Goal: Find specific page/section: Find specific page/section

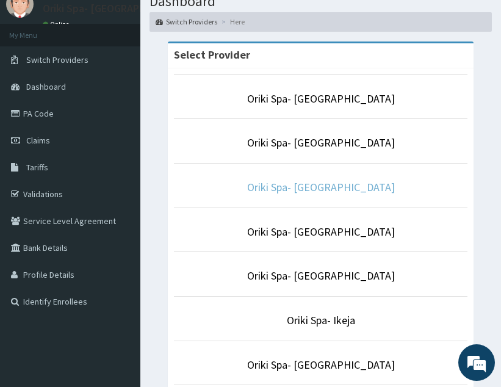
scroll to position [48, 0]
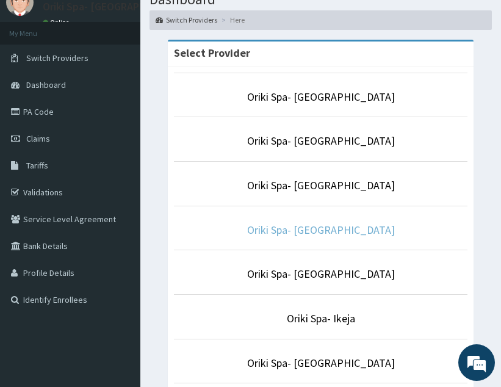
click at [335, 230] on link "Oriki Spa- [GEOGRAPHIC_DATA]" at bounding box center [321, 230] width 148 height 14
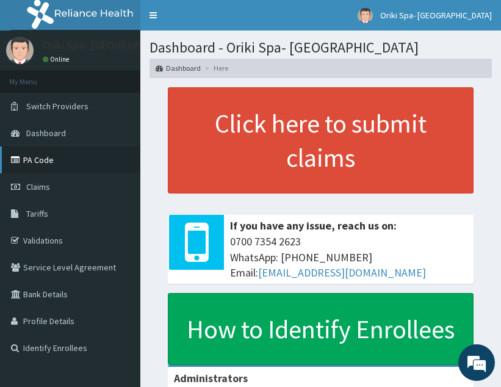
click at [41, 156] on link "PA Code" at bounding box center [70, 160] width 140 height 27
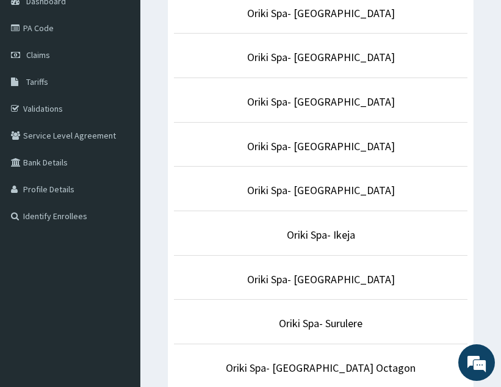
scroll to position [132, 0]
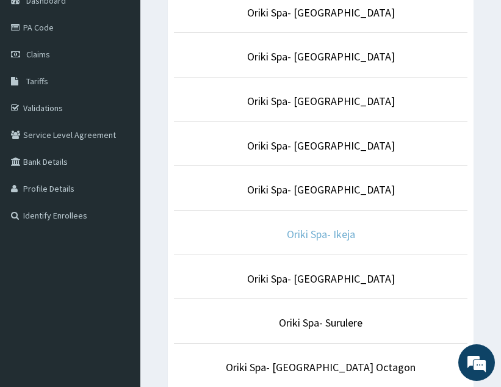
click at [308, 236] on link "Oriki Spa- Ikeja" at bounding box center [321, 234] width 68 height 14
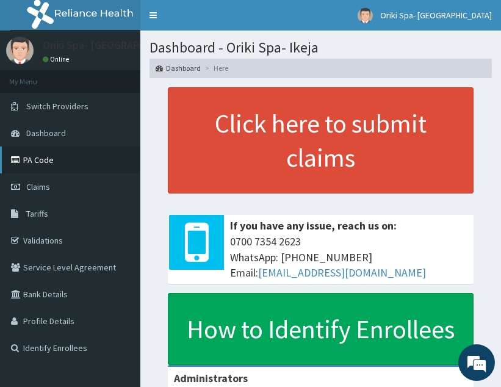
click at [75, 161] on link "PA Code" at bounding box center [70, 160] width 140 height 27
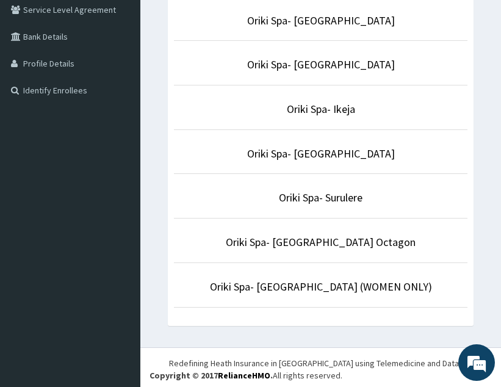
scroll to position [261, 0]
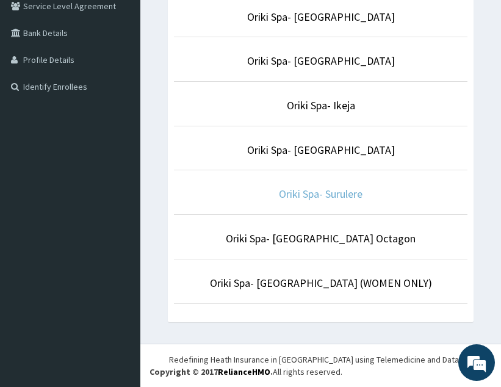
click at [338, 199] on link "Oriki Spa- Surulere" at bounding box center [321, 194] width 84 height 14
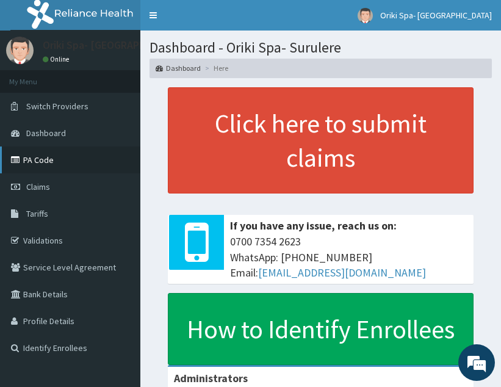
click at [35, 155] on link "PA Code" at bounding box center [70, 160] width 140 height 27
